Goal: Task Accomplishment & Management: Use online tool/utility

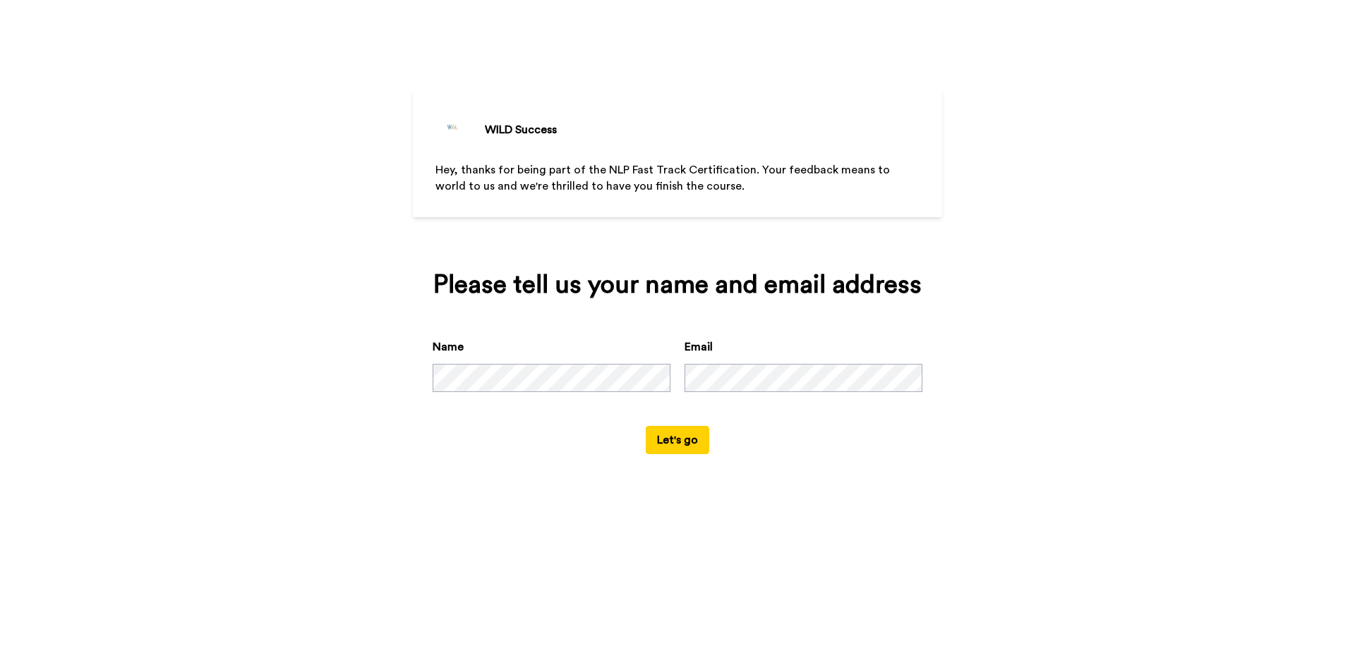
click at [681, 433] on button "Let's go" at bounding box center [678, 440] width 64 height 28
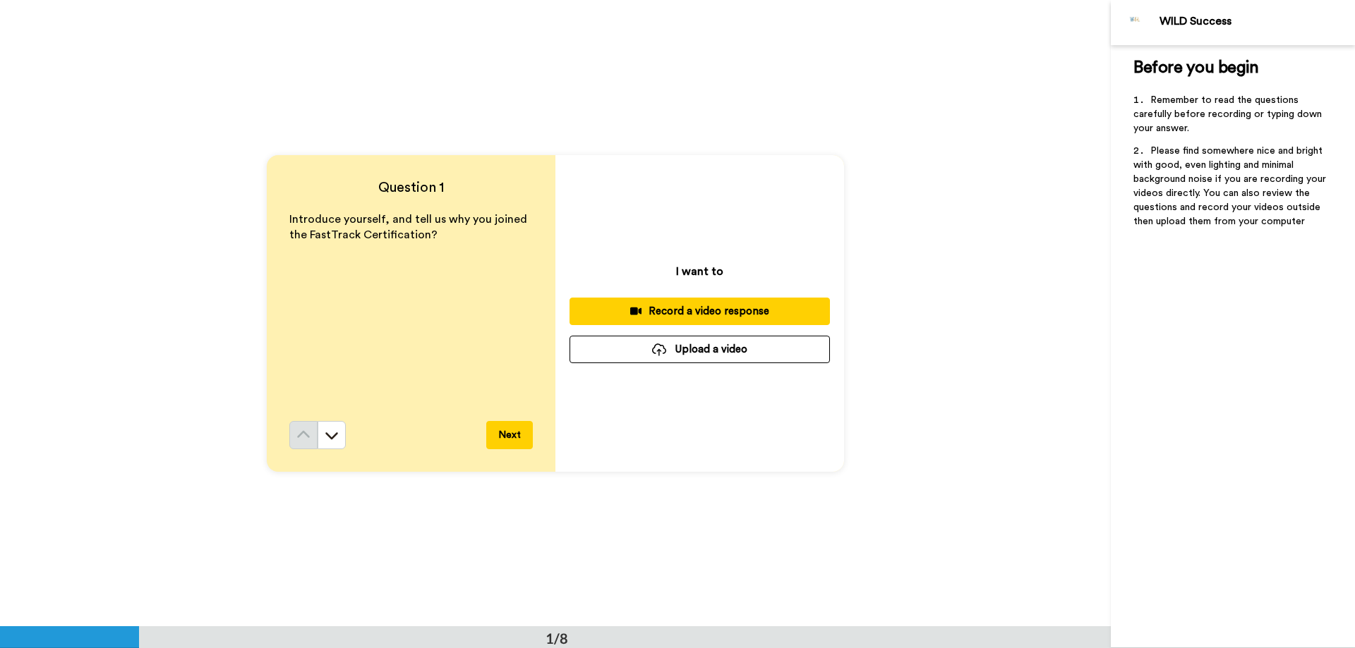
click at [521, 430] on button "Next" at bounding box center [509, 435] width 47 height 28
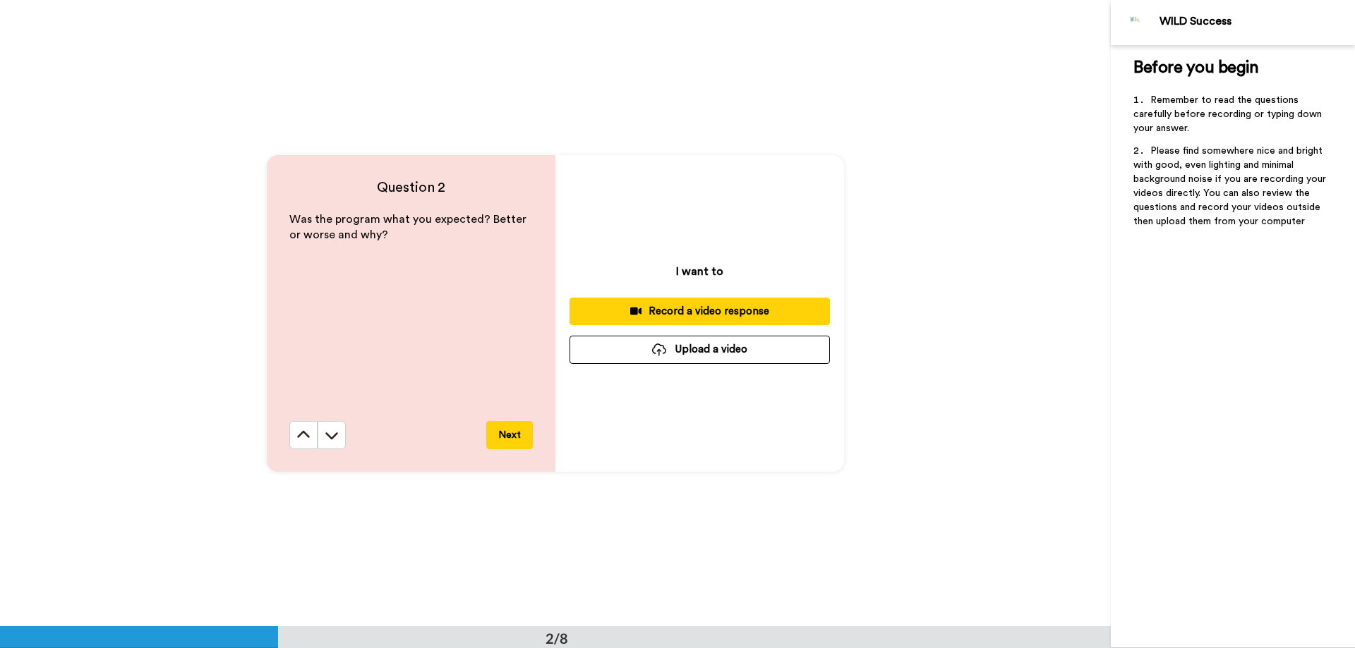
scroll to position [627, 0]
click at [304, 435] on icon at bounding box center [303, 433] width 13 height 7
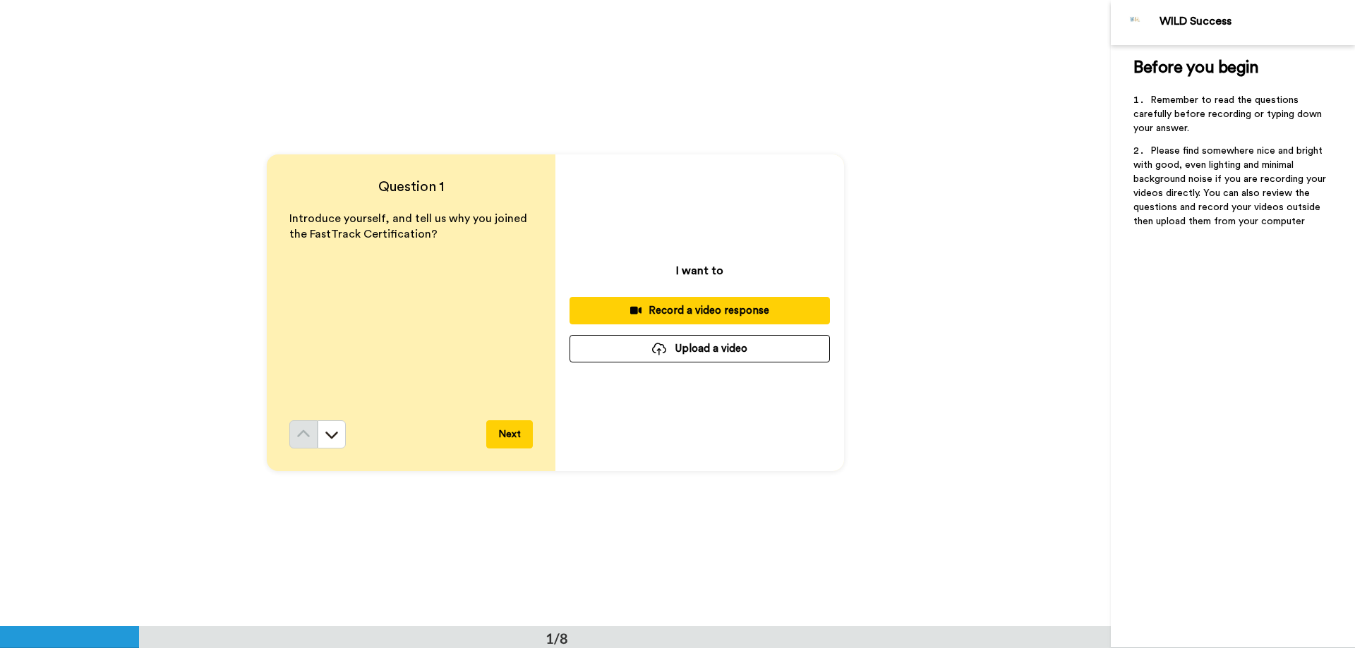
scroll to position [0, 0]
click at [717, 310] on div "Record a video response" at bounding box center [700, 311] width 238 height 15
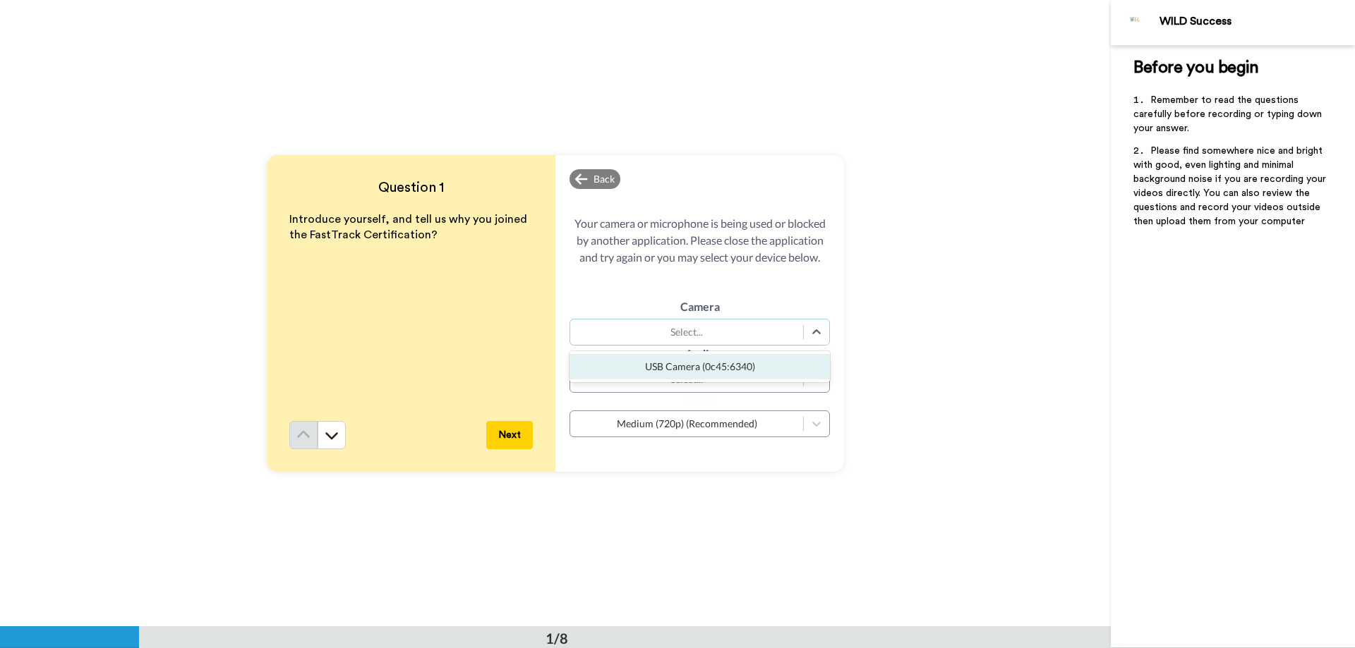
click at [783, 332] on div "Select..." at bounding box center [686, 332] width 219 height 14
click at [741, 365] on div "USB Camera (0c45:6340)" at bounding box center [699, 366] width 260 height 25
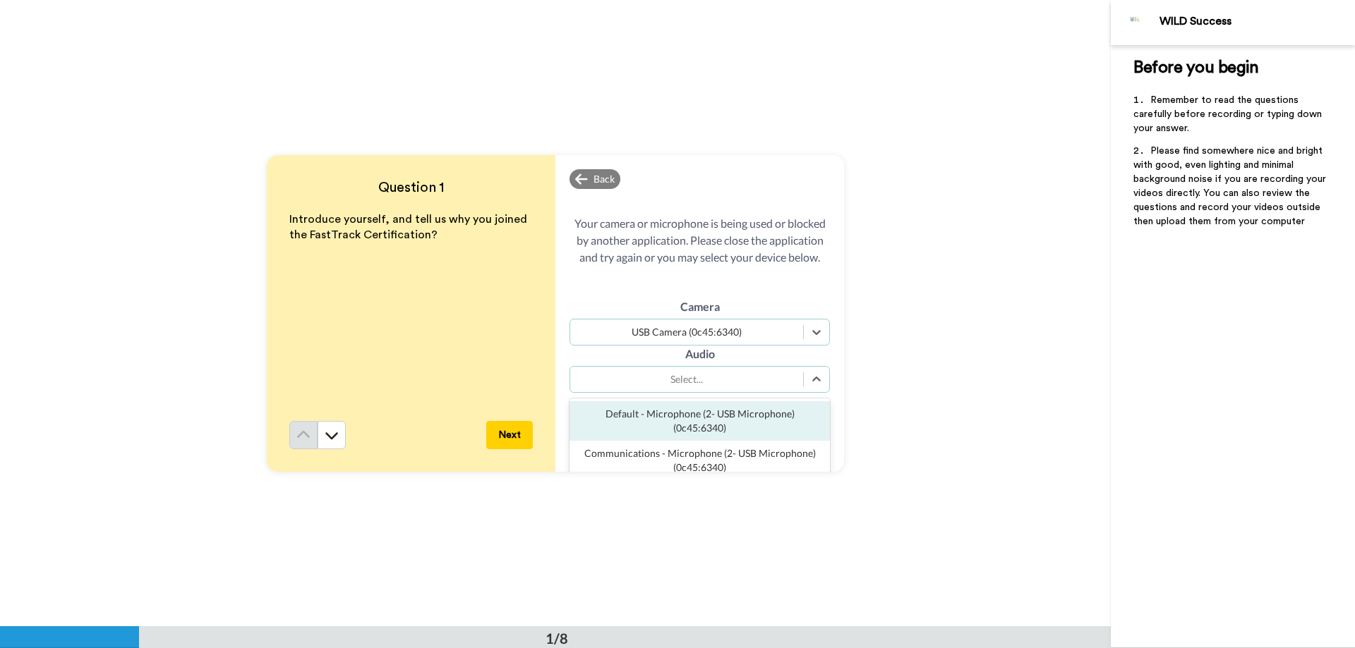
click at [742, 380] on div "Select..." at bounding box center [686, 380] width 219 height 14
click at [696, 432] on div "Default - Microphone (2- USB Microphone) (0c45:6340)" at bounding box center [699, 421] width 260 height 40
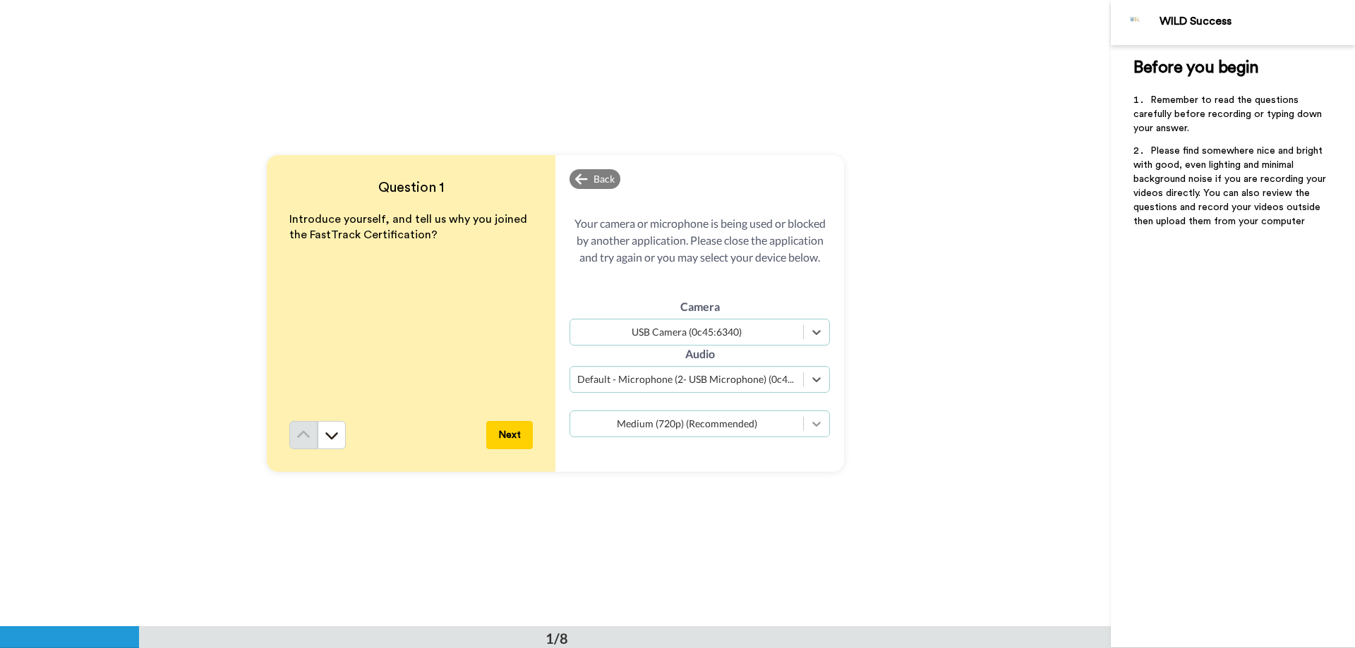
click at [816, 428] on icon at bounding box center [816, 424] width 14 height 14
click at [734, 455] on div "High (1080p) (Quality)" at bounding box center [699, 458] width 260 height 25
click at [518, 429] on button "Next" at bounding box center [509, 435] width 47 height 28
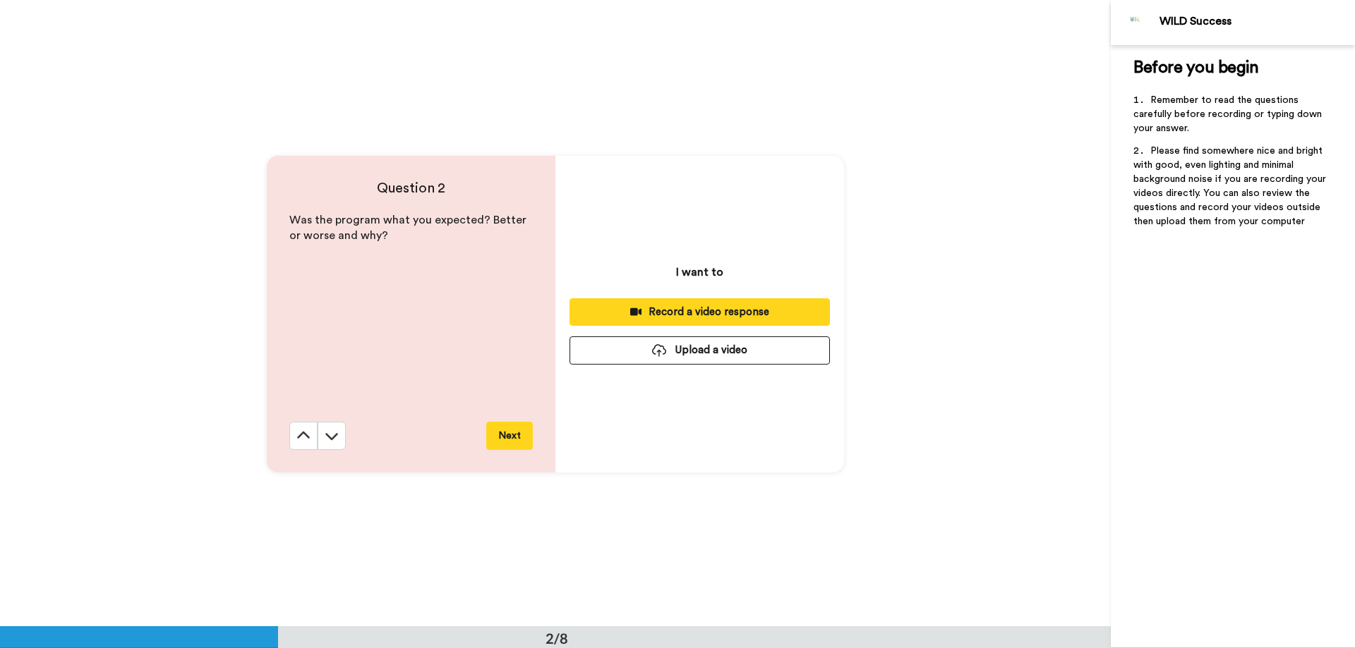
scroll to position [627, 0]
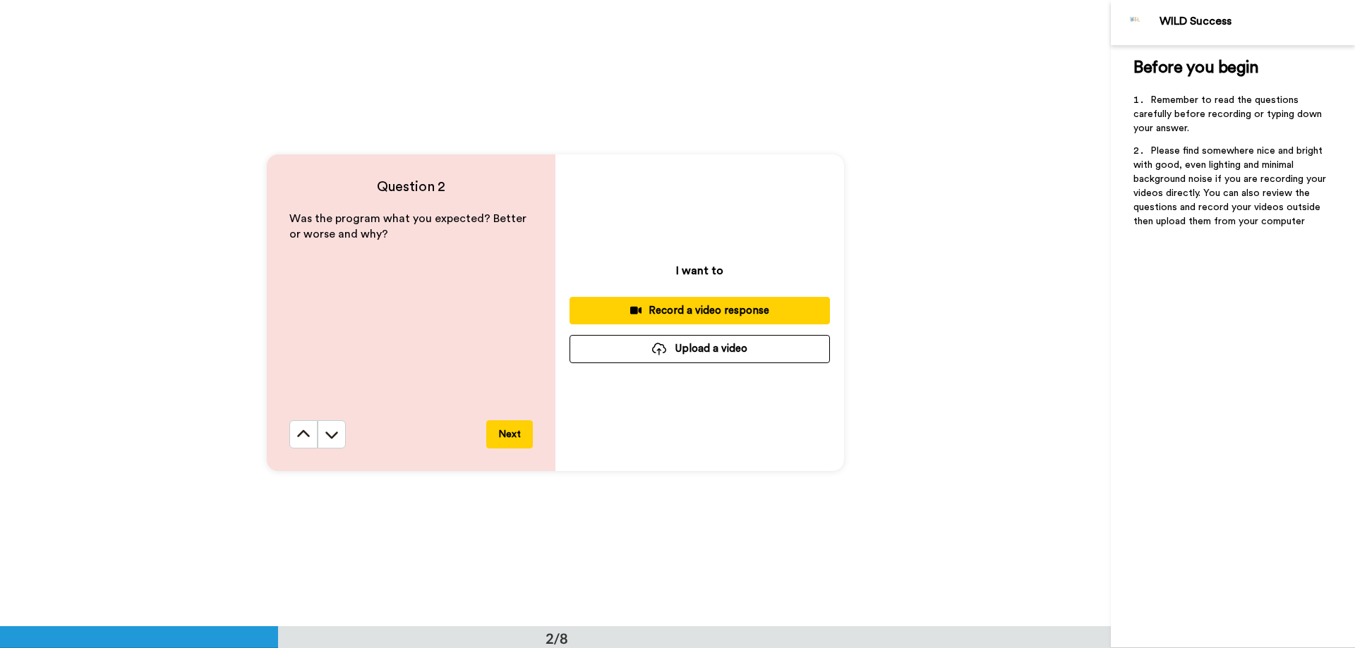
click at [708, 307] on div "Record a video response" at bounding box center [700, 310] width 238 height 15
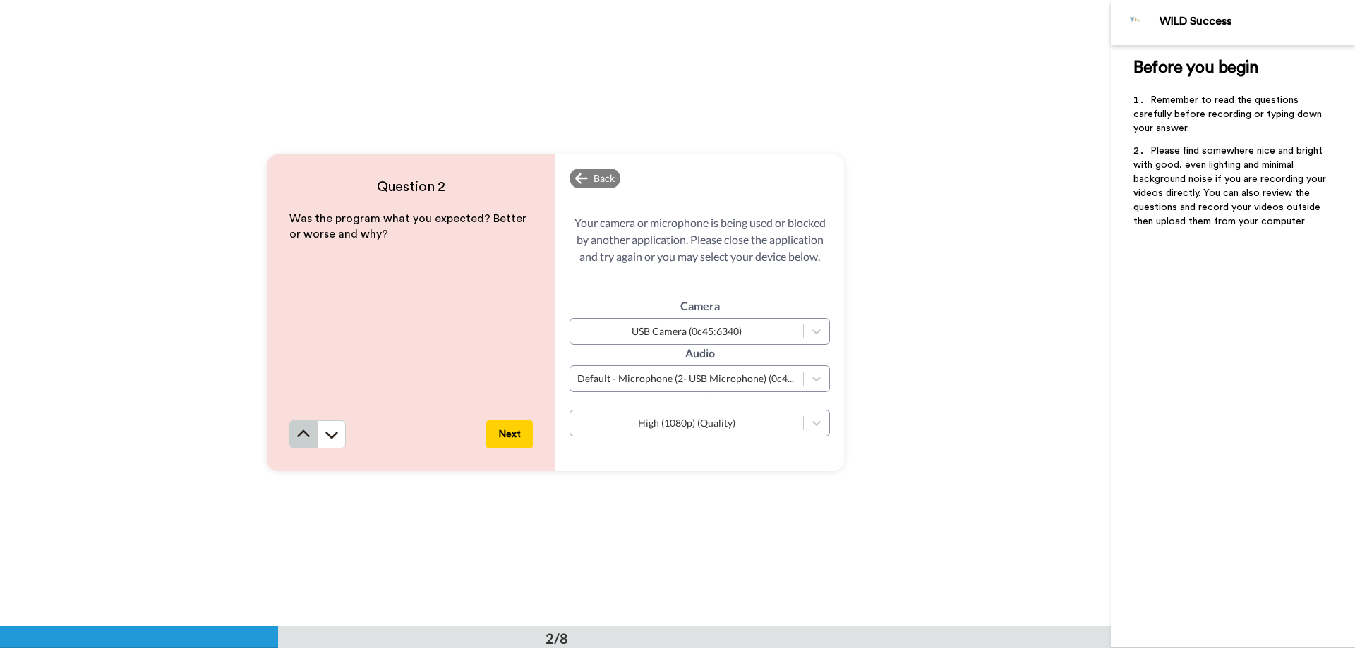
click at [310, 428] on button at bounding box center [303, 435] width 28 height 28
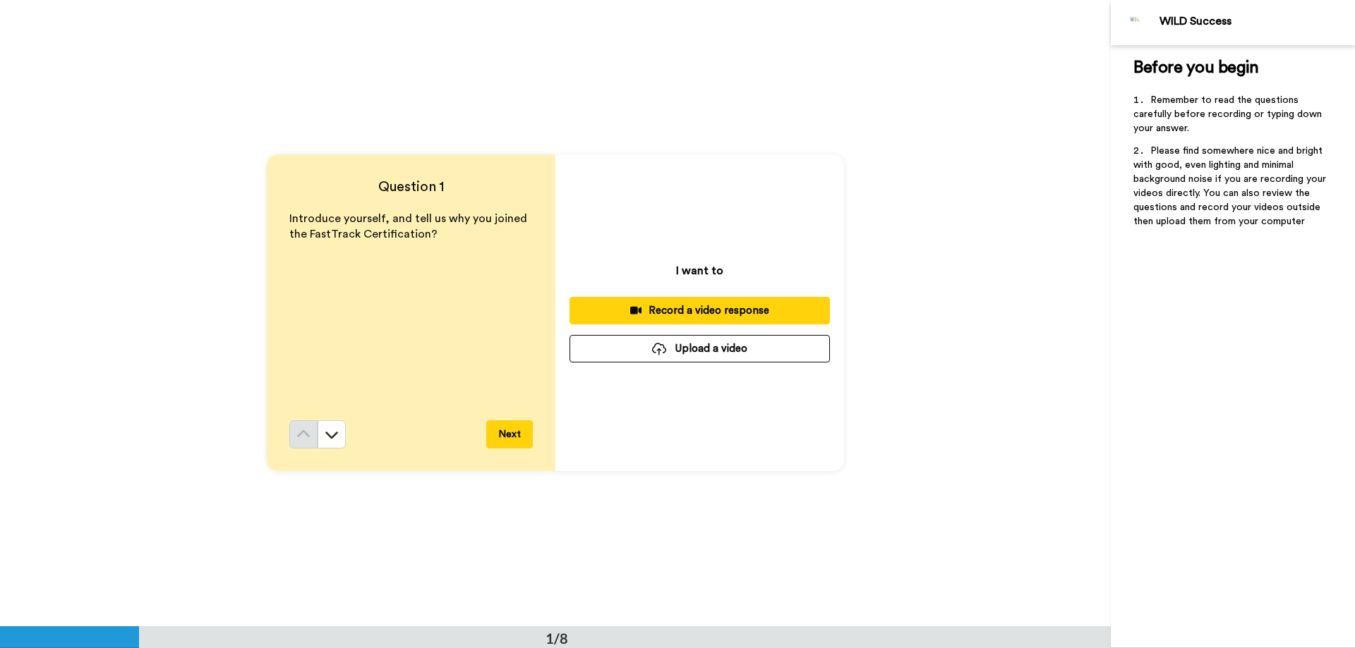
scroll to position [0, 0]
click at [711, 290] on div "I want to Record a video response Upload a video" at bounding box center [699, 313] width 289 height 317
click at [692, 309] on div "Record a video response" at bounding box center [700, 311] width 238 height 15
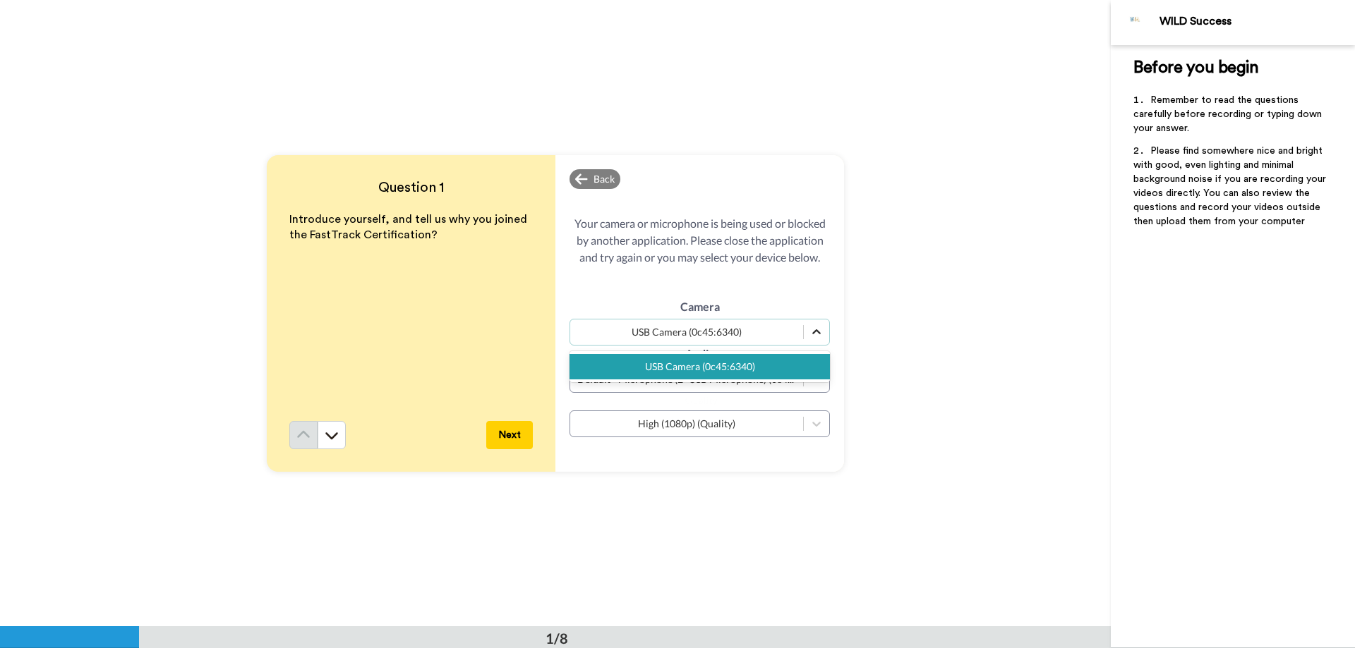
click at [805, 330] on div at bounding box center [816, 332] width 25 height 25
click at [804, 332] on div at bounding box center [816, 332] width 25 height 25
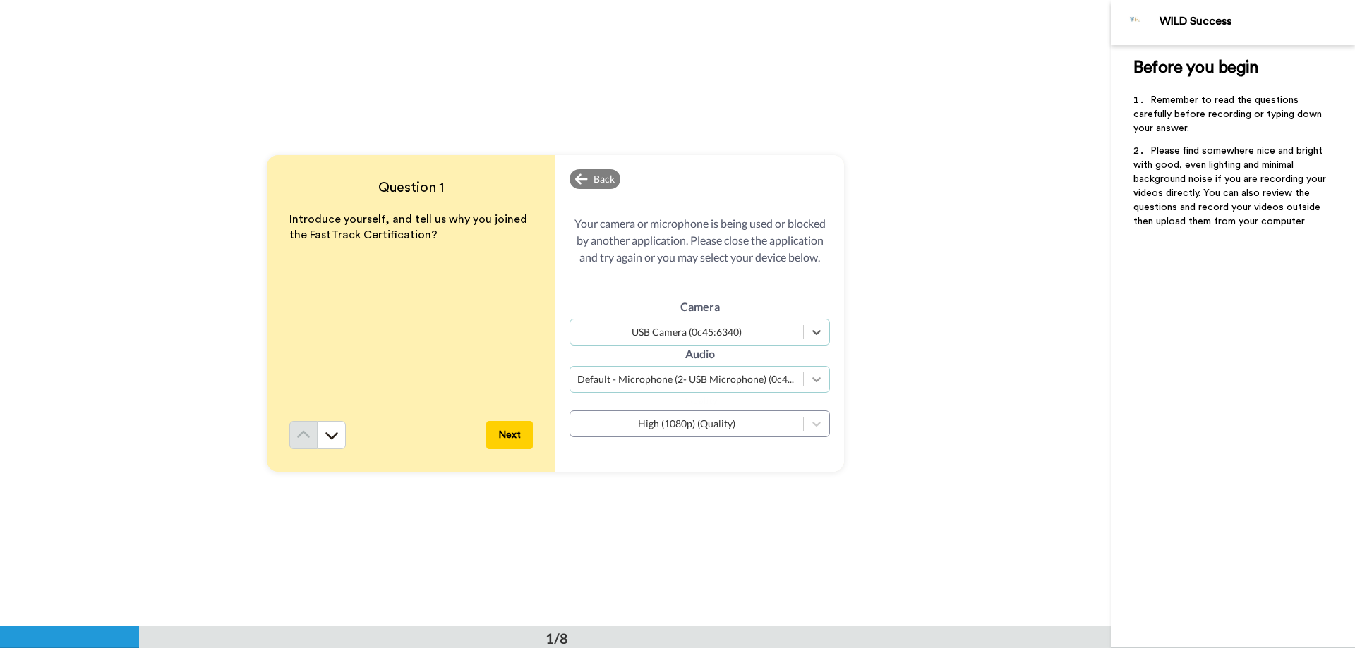
click at [809, 379] on icon at bounding box center [816, 380] width 14 height 14
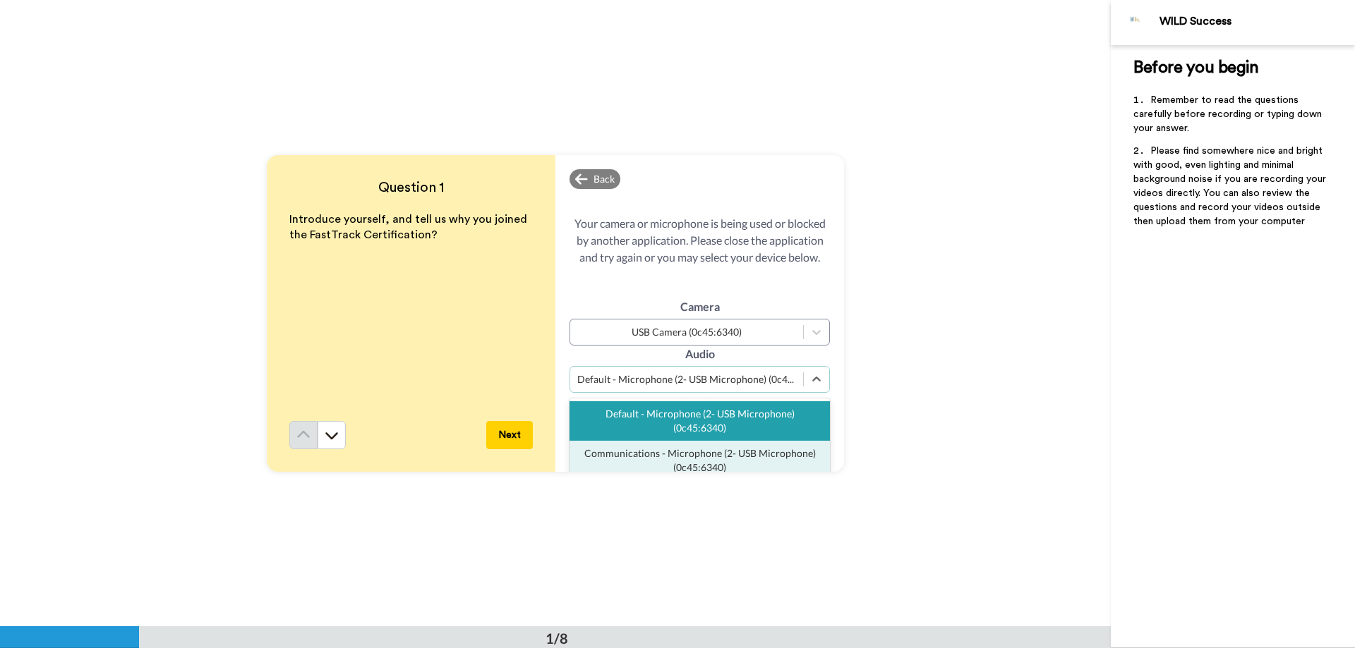
click at [646, 452] on div "Communications - Microphone (2- USB Microphone) (0c45:6340)" at bounding box center [699, 461] width 260 height 40
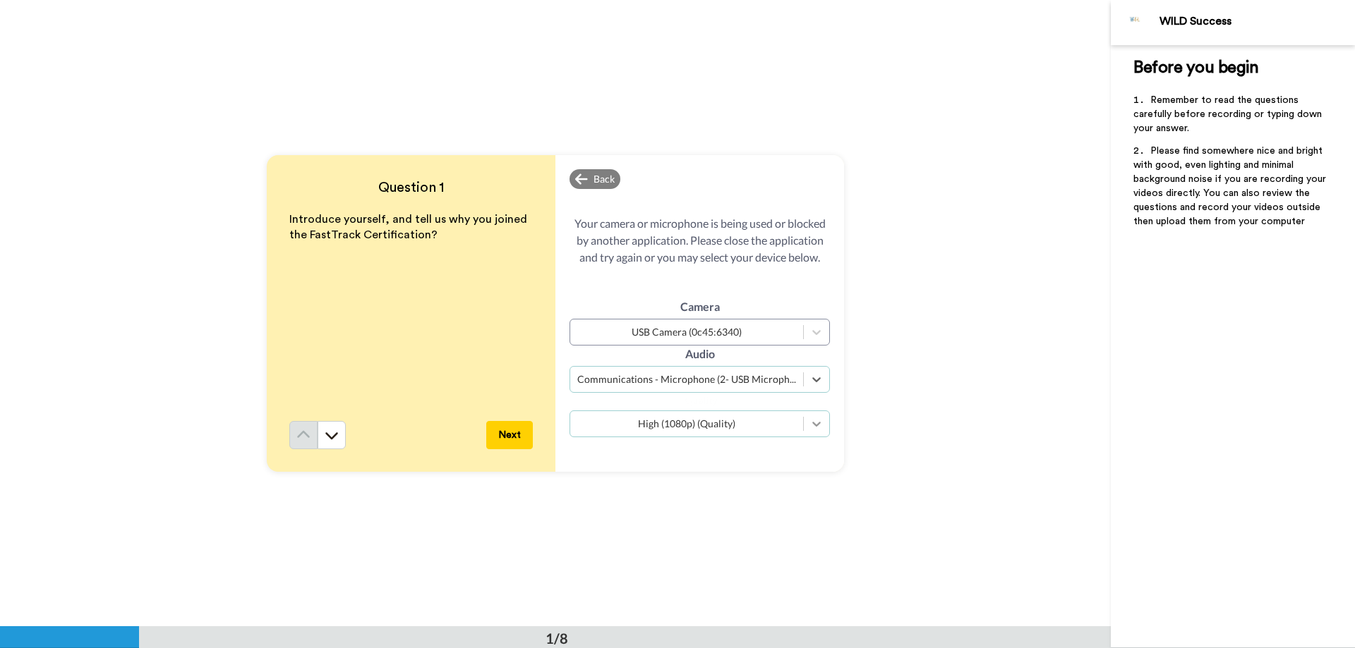
click at [812, 426] on icon at bounding box center [816, 424] width 14 height 14
click at [712, 461] on div "High (1080p) (Quality)" at bounding box center [699, 458] width 260 height 25
